Goal: Information Seeking & Learning: Understand process/instructions

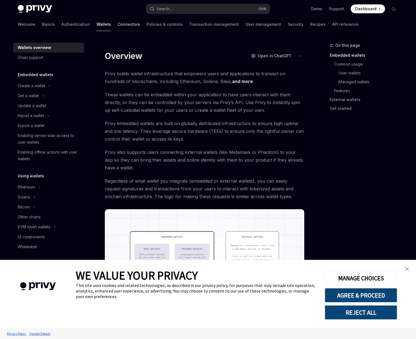
click at [118, 25] on link "Connectors" at bounding box center [129, 24] width 22 height 13
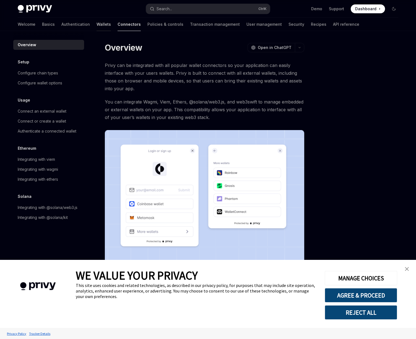
click at [97, 26] on link "Wallets" at bounding box center [104, 24] width 14 height 13
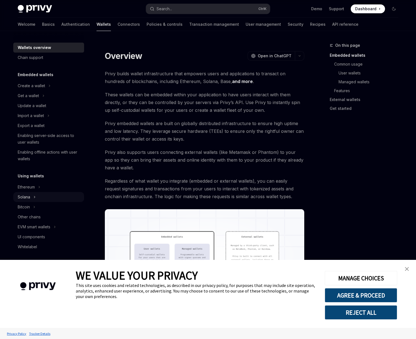
click at [38, 192] on div "Solana" at bounding box center [48, 197] width 71 height 10
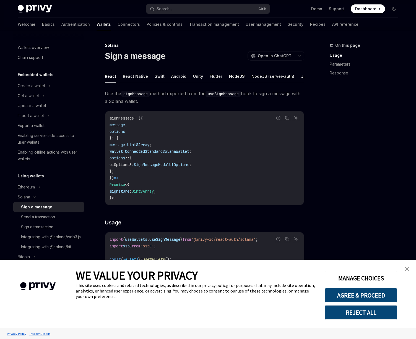
click at [408, 266] on link "close banner" at bounding box center [407, 269] width 11 height 11
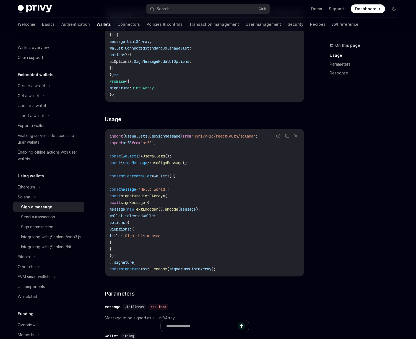
scroll to position [50, 0]
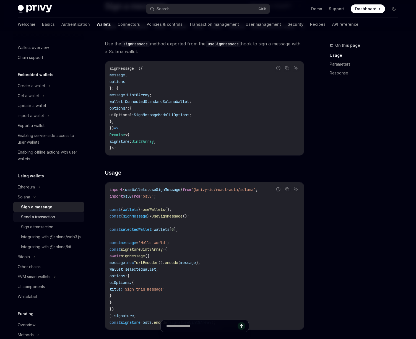
click at [54, 221] on link "Send a transaction" at bounding box center [48, 217] width 71 height 10
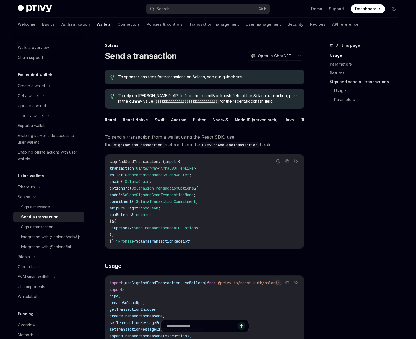
click at [341, 82] on link "Sign and send all transactions" at bounding box center [366, 82] width 73 height 9
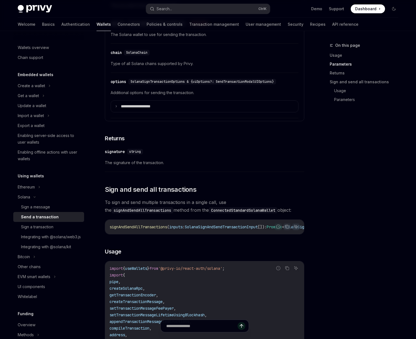
scroll to position [867, 0]
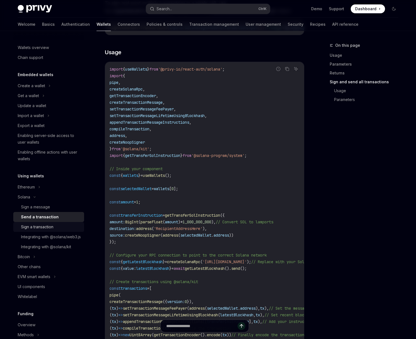
click at [43, 227] on div "Sign a transaction" at bounding box center [37, 227] width 32 height 7
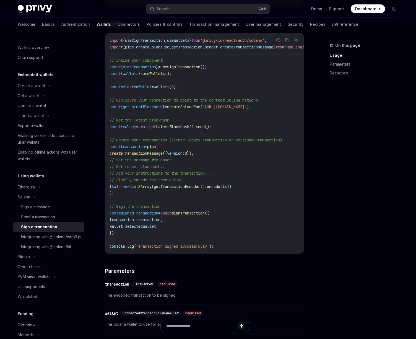
scroll to position [199, 0]
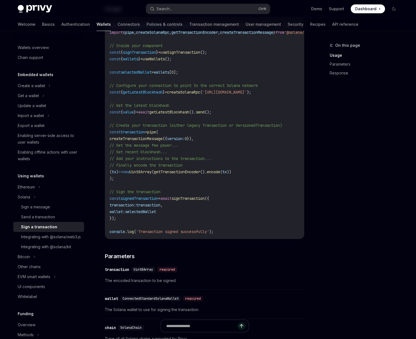
click at [152, 174] on span "Uint8Array" at bounding box center [141, 171] width 22 height 5
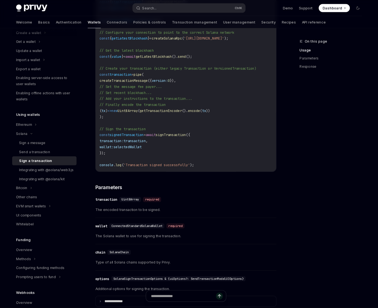
scroll to position [50, 0]
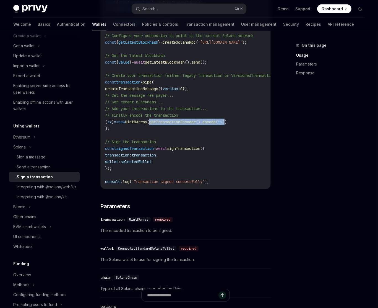
drag, startPoint x: 164, startPoint y: 127, endPoint x: 242, endPoint y: 125, distance: 77.8
click at [227, 125] on span "( tx ) => new Uint8Array ( getTransactionEncoder (). encode ( [GEOGRAPHIC_DATA]…" at bounding box center [166, 122] width 122 height 5
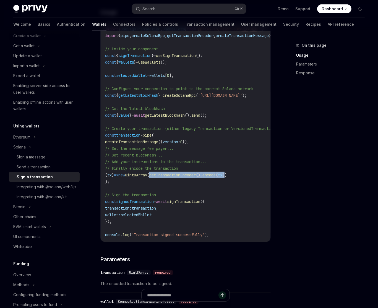
scroll to position [294, 0]
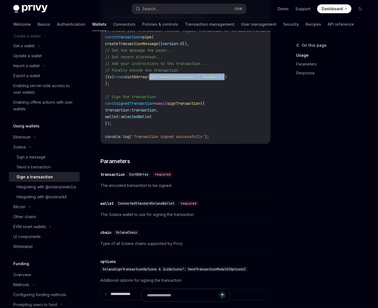
click at [164, 79] on span "getTransactionEncoder" at bounding box center [173, 76] width 47 height 5
drag, startPoint x: 164, startPoint y: 83, endPoint x: 242, endPoint y: 79, distance: 78.1
click at [227, 79] on span "( tx ) => new Uint8Array ( getTransactionEncoder (). encode ( [GEOGRAPHIC_DATA]…" at bounding box center [166, 76] width 122 height 5
click at [147, 79] on span "Uint8Array" at bounding box center [136, 76] width 22 height 5
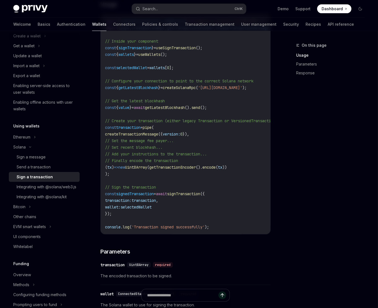
scroll to position [113, 0]
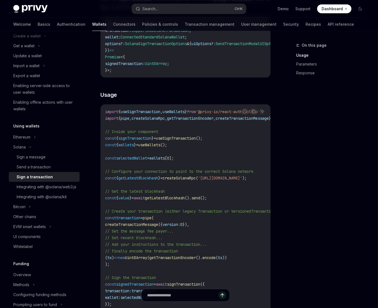
click at [181, 261] on span "getTransactionEncoder" at bounding box center [173, 258] width 47 height 5
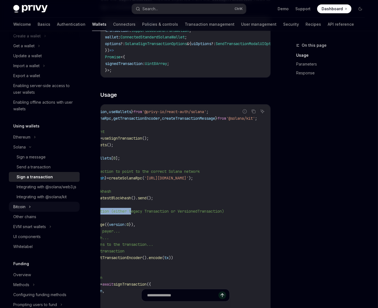
scroll to position [0, 0]
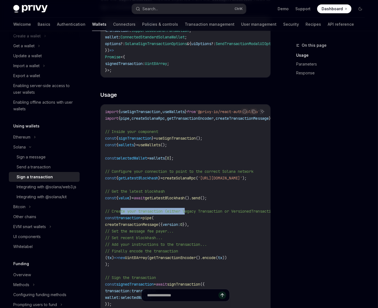
drag, startPoint x: 188, startPoint y: 216, endPoint x: 121, endPoint y: 214, distance: 66.8
click at [121, 214] on code "import { useSignTransaction , useWallets } from '@privy-io/react-auth/solana' ;…" at bounding box center [214, 215] width 219 height 213
click at [207, 214] on span "// Create your transaction (either legacy Transaction or VersionedTransaction)" at bounding box center [191, 211] width 173 height 5
drag, startPoint x: 139, startPoint y: 217, endPoint x: 253, endPoint y: 215, distance: 114.1
click at [253, 214] on span "// Create your transaction (either legacy Transaction or VersionedTransaction)" at bounding box center [191, 211] width 173 height 5
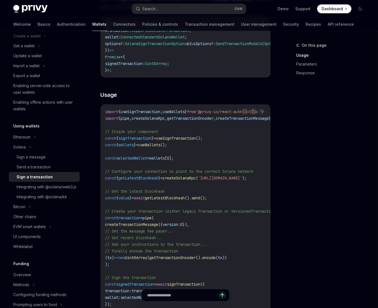
click at [223, 261] on span "tx" at bounding box center [220, 258] width 4 height 5
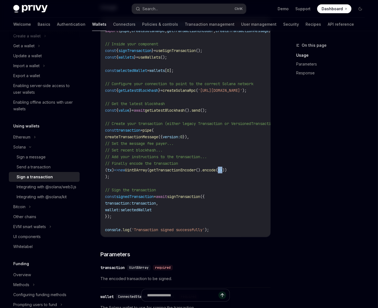
scroll to position [204, 0]
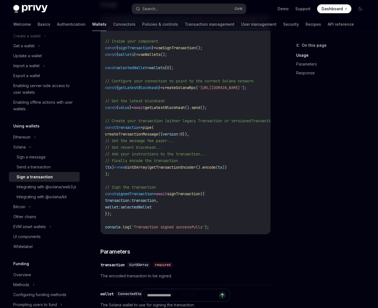
click at [176, 163] on span "// Finally encode the transaction" at bounding box center [141, 160] width 73 height 5
click at [173, 170] on span "getTransactionEncoder" at bounding box center [173, 167] width 47 height 5
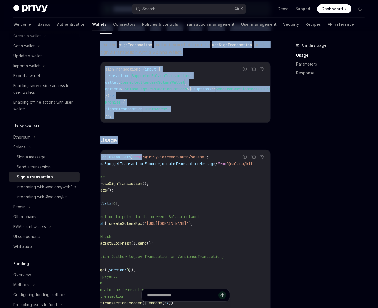
scroll to position [0, 78]
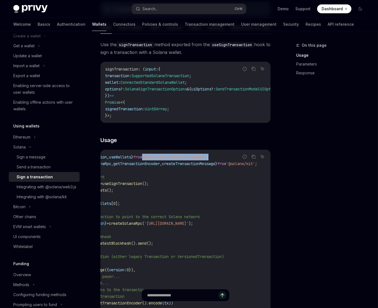
drag, startPoint x: 208, startPoint y: 163, endPoint x: 204, endPoint y: 166, distance: 5.0
click at [204, 166] on code "import { useSignTransaction , useWallets } from '@privy-io/react-auth/solana' ;…" at bounding box center [160, 260] width 219 height 213
click at [227, 166] on code "import { useSignTransaction , useWallets } from '@privy-io/react-auth/solana' ;…" at bounding box center [160, 260] width 219 height 213
click at [31, 200] on div "Integrating with @solana/kit" at bounding box center [42, 197] width 50 height 7
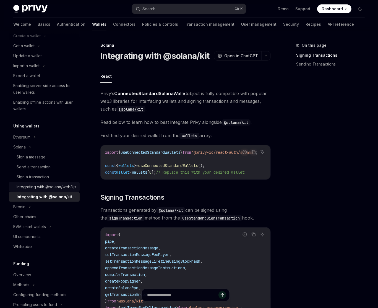
click at [34, 190] on div "Integrating with @solana/web3.js" at bounding box center [47, 187] width 60 height 7
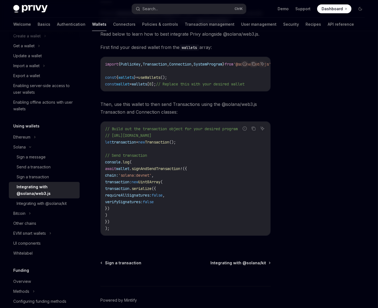
scroll to position [120, 0]
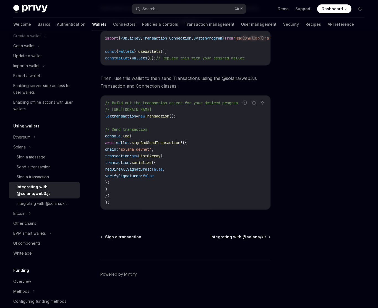
drag, startPoint x: 123, startPoint y: 179, endPoint x: 161, endPoint y: 159, distance: 42.6
click at [161, 159] on code "// Build out the transaction object for your desired program // [URL][DOMAIN_NA…" at bounding box center [185, 153] width 161 height 106
click at [130, 160] on span "transaction" at bounding box center [117, 162] width 24 height 5
drag, startPoint x: 145, startPoint y: 153, endPoint x: 120, endPoint y: 187, distance: 41.7
click at [120, 187] on code "// Build out the transaction object for your desired program // [URL][DOMAIN_NA…" at bounding box center [185, 153] width 161 height 106
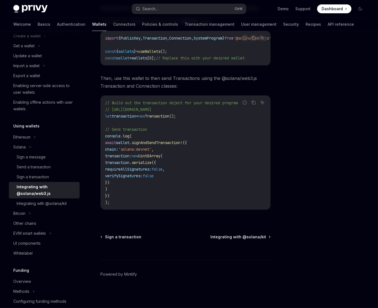
click at [167, 133] on code "// Build out the transaction object for your desired program // [URL][DOMAIN_NA…" at bounding box center [185, 153] width 161 height 106
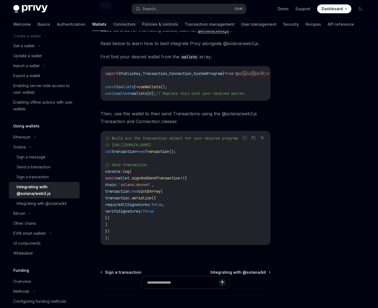
scroll to position [30, 0]
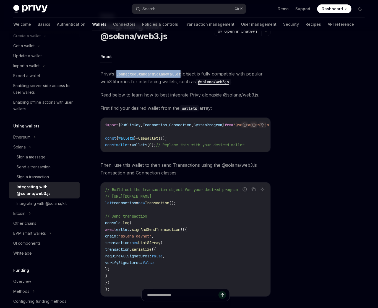
drag, startPoint x: 119, startPoint y: 75, endPoint x: 184, endPoint y: 73, distance: 65.7
click at [183, 73] on code "ConnectedStandardSolanaWallet" at bounding box center [148, 74] width 69 height 6
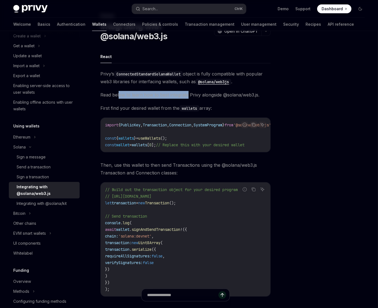
drag, startPoint x: 119, startPoint y: 97, endPoint x: 187, endPoint y: 93, distance: 68.8
click at [187, 93] on span "Read below to learn how to best integrate Privy alongside @solana/web3.js." at bounding box center [186, 95] width 171 height 8
click at [158, 232] on span "signAndSendTransaction" at bounding box center [156, 229] width 49 height 5
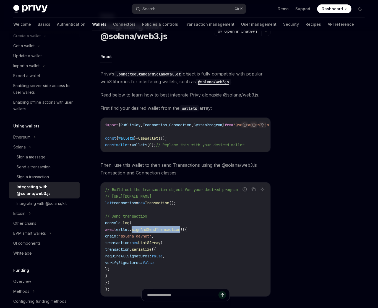
click at [158, 232] on span "signAndSendTransaction" at bounding box center [156, 229] width 49 height 5
click at [151, 140] on span "useWallets" at bounding box center [149, 138] width 22 height 5
click at [146, 230] on span "signAndSendTransaction" at bounding box center [156, 229] width 49 height 5
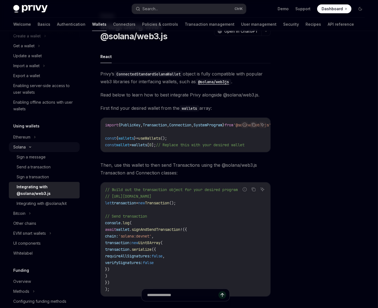
click at [22, 145] on div "Solana" at bounding box center [19, 147] width 12 height 7
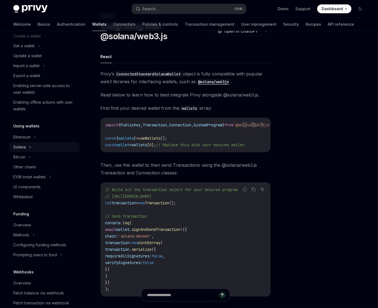
click at [22, 145] on div "Solana" at bounding box center [19, 147] width 12 height 7
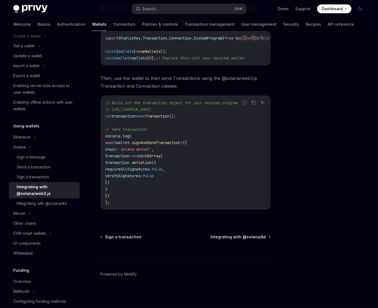
scroll to position [120, 0]
drag, startPoint x: 140, startPoint y: 143, endPoint x: 187, endPoint y: 140, distance: 47.4
click at [187, 140] on span "await wallet . signAndSendTransaction ! ({" at bounding box center [146, 142] width 82 height 5
click at [227, 143] on code "// Build out the transaction object for your desired program // [URL][DOMAIN_NA…" at bounding box center [185, 153] width 161 height 106
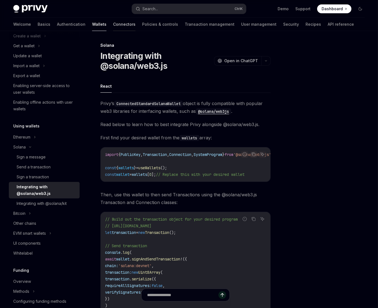
click at [113, 26] on link "Connectors" at bounding box center [124, 24] width 22 height 13
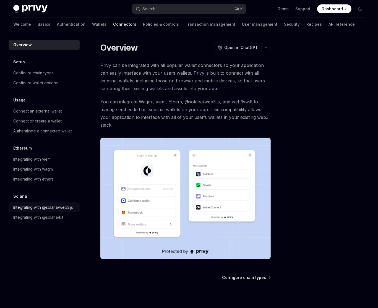
click at [43, 204] on div "Integrating with @solana/web3.js" at bounding box center [43, 207] width 60 height 7
type textarea "*"
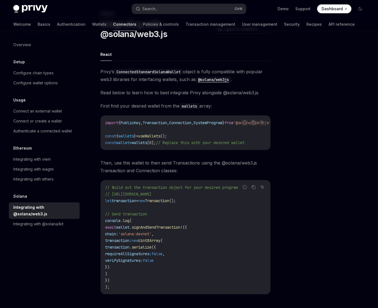
scroll to position [30, 0]
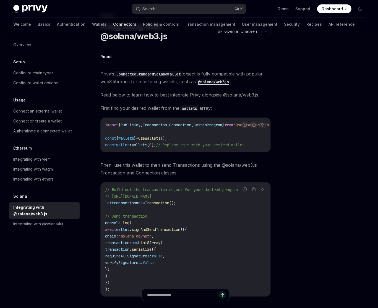
drag, startPoint x: 122, startPoint y: 286, endPoint x: 94, endPoint y: 233, distance: 59.7
click at [94, 233] on div "Solana Integrating with @solana/web3.js OpenAI Open in ChatGPT OpenAI Open in C…" at bounding box center [134, 203] width 277 height 383
click at [177, 175] on span "Then, use this wallet to then send Transactions using the @solana/web3.js Trans…" at bounding box center [186, 169] width 171 height 16
click at [168, 232] on span "signAndSendTransaction" at bounding box center [156, 229] width 49 height 5
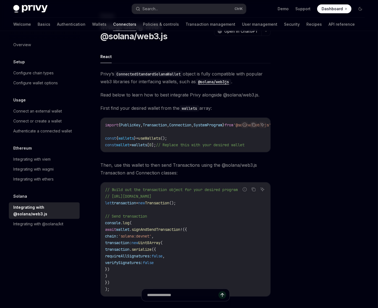
click at [132, 136] on span "wallets" at bounding box center [127, 138] width 16 height 5
drag, startPoint x: 161, startPoint y: 151, endPoint x: 223, endPoint y: 150, distance: 61.8
click at [223, 150] on div "import { PublicKey , Transaction , Connection , SystemProgram } from '@solana/w…" at bounding box center [186, 135] width 170 height 34
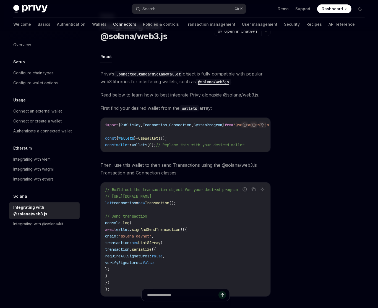
click at [159, 136] on span "useWallets" at bounding box center [149, 138] width 22 height 5
click at [161, 136] on span "useWallets" at bounding box center [149, 138] width 22 height 5
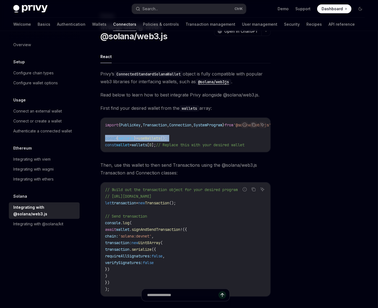
click at [155, 136] on span "useWallets" at bounding box center [149, 138] width 22 height 5
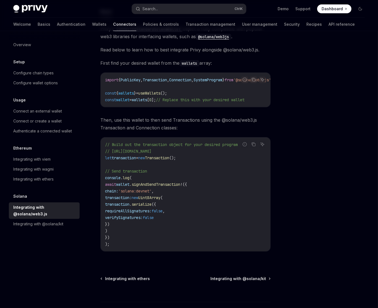
click at [154, 187] on span "signAndSendTransaction" at bounding box center [156, 184] width 49 height 5
drag, startPoint x: 119, startPoint y: 240, endPoint x: 110, endPoint y: 188, distance: 53.4
click at [110, 188] on code "// Build out the transaction object for your desired program // [URL][DOMAIN_NA…" at bounding box center [185, 194] width 161 height 106
click at [152, 212] on span "requireAllSignatures:" at bounding box center [128, 211] width 47 height 5
